Goal: Find specific page/section: Find specific page/section

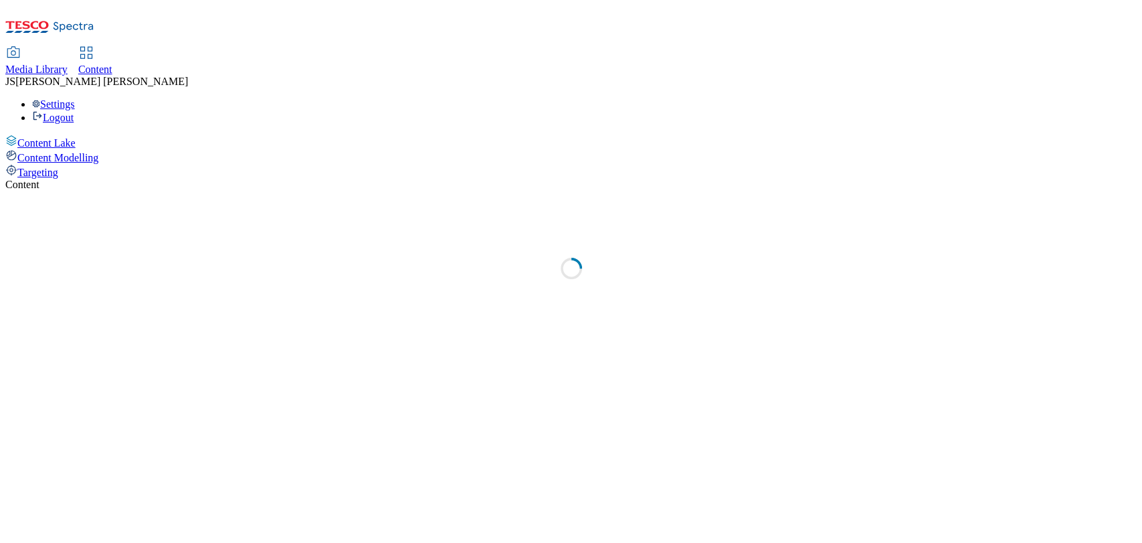
select select "ghs-uk"
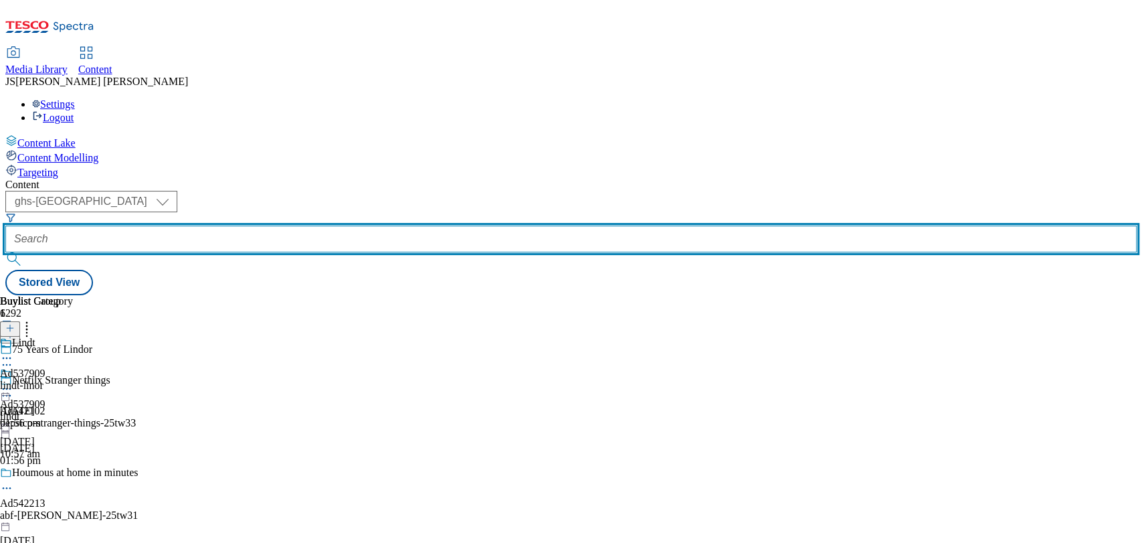
click at [298, 226] on input "text" at bounding box center [571, 239] width 1132 height 27
paste input "nestle-quality-street-25tw29"
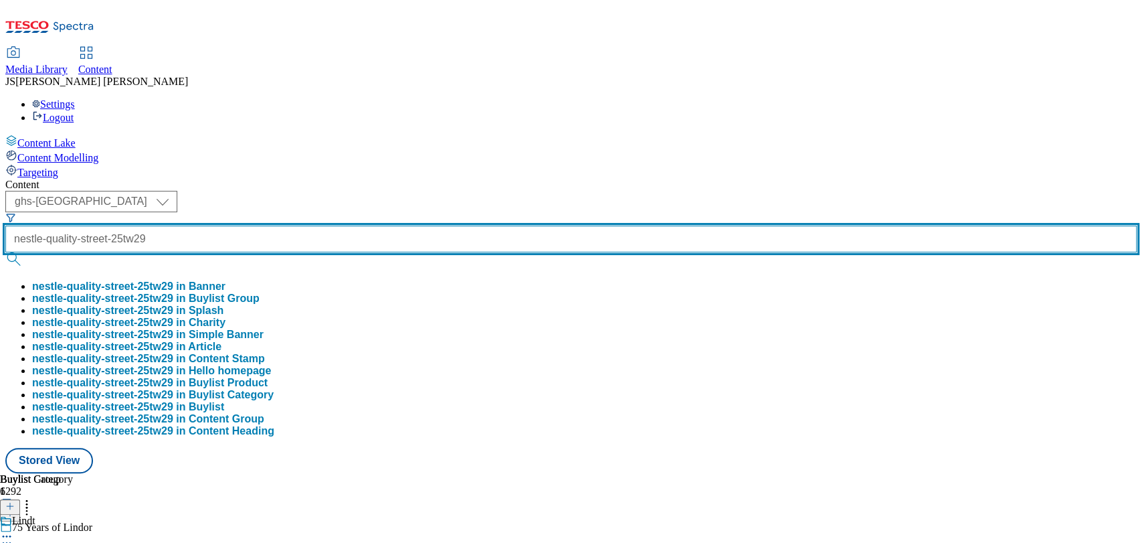
scroll to position [0, 21]
type input "nestle-quality-street-25tw29"
click at [5, 252] on button "submit" at bounding box center [14, 258] width 19 height 13
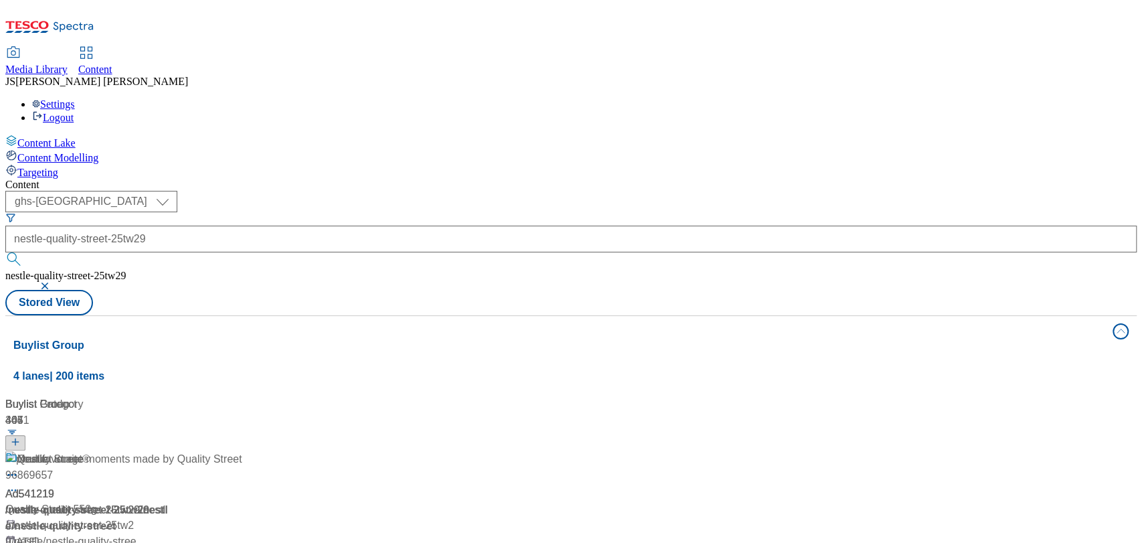
click at [717, 191] on div "( optional ) ghs-roi ghs-uk ghs-uk nestle-quality-street-25tw29 nestle-quality-…" at bounding box center [571, 253] width 1132 height 124
click at [272, 502] on div "/ nestle-quality-street-25tw29" at bounding box center [138, 510] width 266 height 16
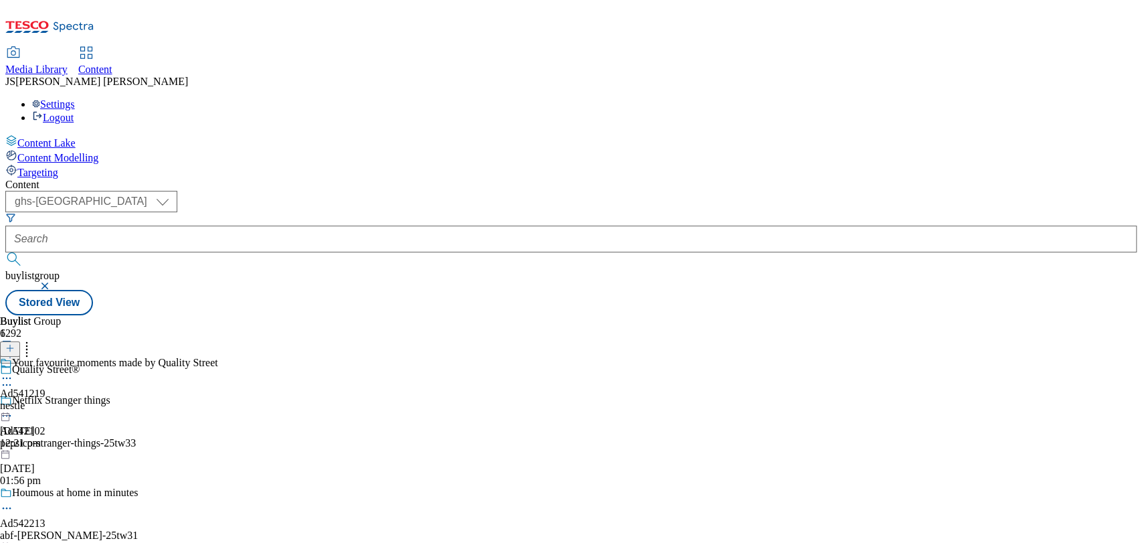
click at [218, 399] on div "nestle" at bounding box center [109, 405] width 218 height 12
click at [85, 399] on div "nestle-quality-street" at bounding box center [42, 405] width 85 height 12
